Goal: Find specific page/section

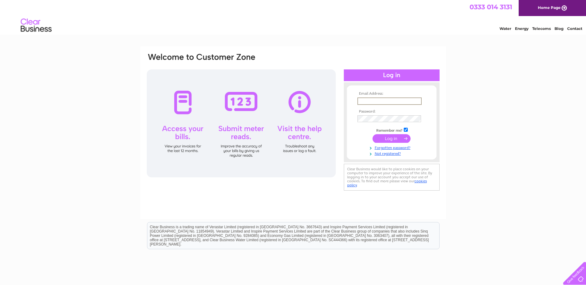
click at [371, 102] on input "text" at bounding box center [389, 101] width 64 height 7
paste input "[EMAIL_ADDRESS][DOMAIN_NAME]"
type input "[EMAIL_ADDRESS][DOMAIN_NAME]"
click at [384, 140] on input "submit" at bounding box center [391, 138] width 38 height 9
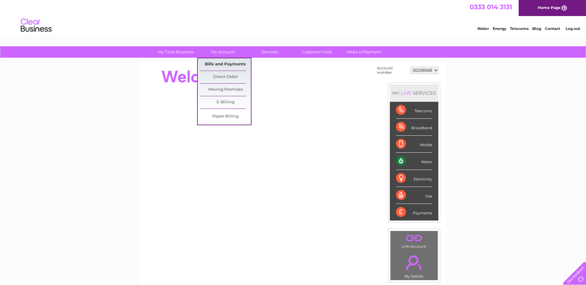
click at [223, 65] on link "Bills and Payments" at bounding box center [225, 64] width 51 height 12
click at [216, 65] on link "Bills and Payments" at bounding box center [225, 64] width 51 height 12
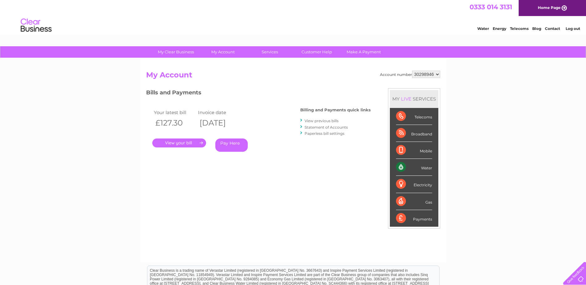
click at [188, 143] on link "." at bounding box center [179, 143] width 54 height 9
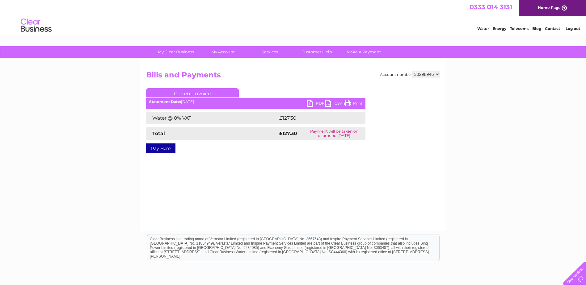
click at [311, 104] on link "PDF" at bounding box center [316, 104] width 19 height 9
